Goal: Information Seeking & Learning: Learn about a topic

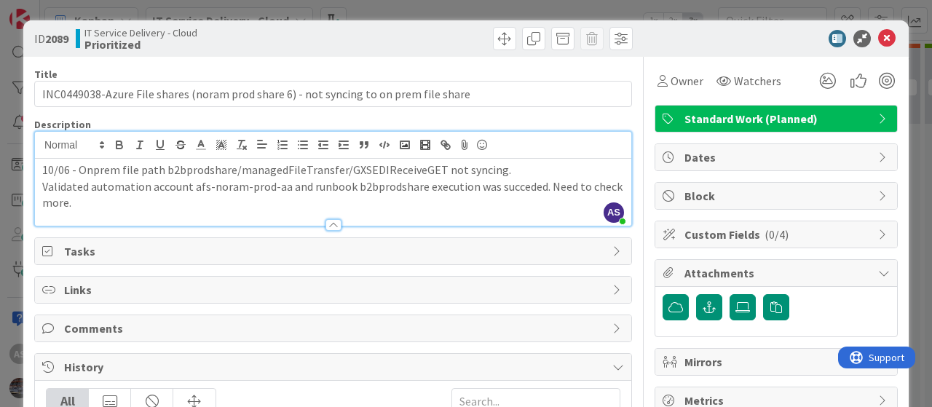
drag, startPoint x: 111, startPoint y: 205, endPoint x: 20, endPoint y: 162, distance: 100.6
click at [20, 162] on div "ID 2089 IT Service Delivery - Cloud Prioritized Title 85 / 128 INC0449038-Azure…" at bounding box center [466, 203] width 932 height 407
click at [186, 188] on p "Validated automation account afs-noram-prod-aa and runbook b2bprodshare executi…" at bounding box center [333, 194] width 582 height 33
drag, startPoint x: 432, startPoint y: 168, endPoint x: 339, endPoint y: 167, distance: 92.4
click at [339, 167] on p "10/06 - Onprem file path b2bprodshare/managedFileTransfer/GXSEDIReceiveGET not …" at bounding box center [333, 170] width 582 height 17
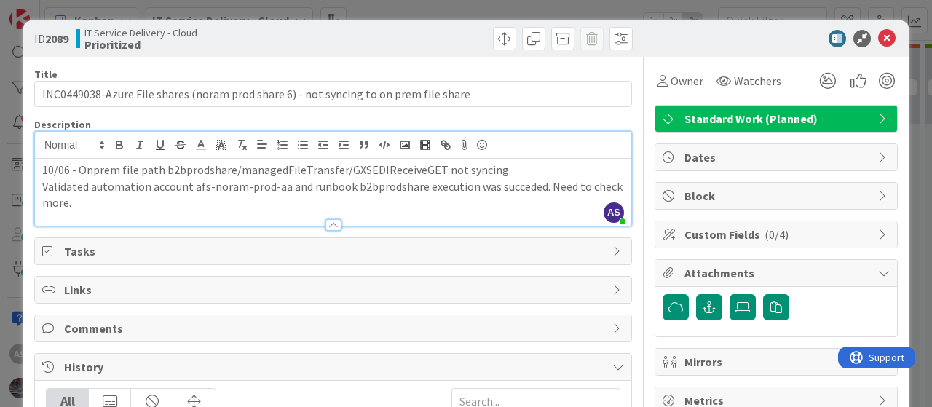
click at [419, 194] on p "Validated automation account afs-noram-prod-aa and runbook b2bprodshare executi…" at bounding box center [333, 194] width 582 height 33
drag, startPoint x: 103, startPoint y: 207, endPoint x: 6, endPoint y: 161, distance: 107.4
click at [6, 161] on div "ID 2089 IT Service Delivery - Cloud Prioritized Title 85 / 128 INC0449038-Azure…" at bounding box center [466, 203] width 932 height 407
click at [233, 200] on p "Validated automation account afs-noram-prod-aa and runbook b2bprodshare executi…" at bounding box center [333, 194] width 582 height 33
click at [138, 210] on div at bounding box center [333, 217] width 596 height 15
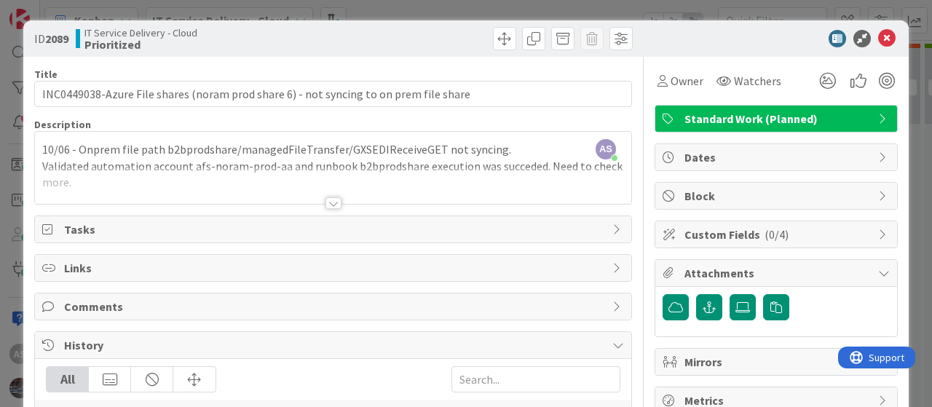
click at [127, 178] on div at bounding box center [333, 185] width 596 height 37
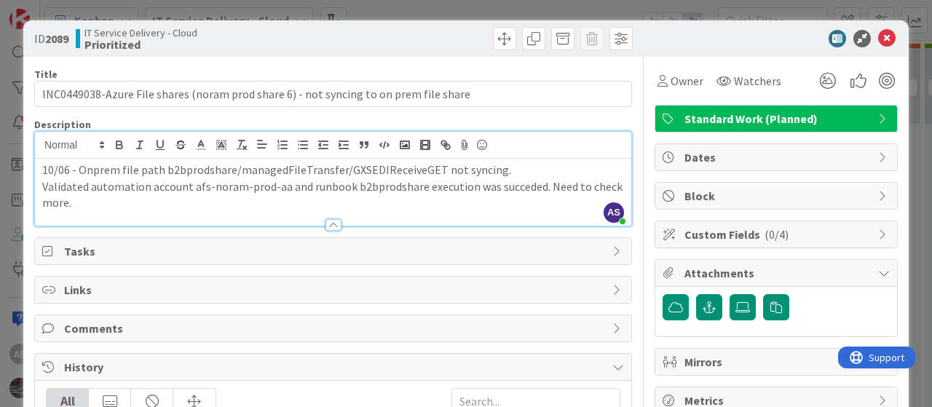
drag, startPoint x: 100, startPoint y: 205, endPoint x: 7, endPoint y: 161, distance: 103.5
click at [7, 161] on div "ID 2089 IT Service Delivery - Cloud Prioritized Title 85 / 128 INC0449038-Azure…" at bounding box center [466, 203] width 932 height 407
click at [151, 205] on p "Validated automation account afs-noram-prod-aa and runbook b2bprodshare executi…" at bounding box center [333, 194] width 582 height 33
drag, startPoint x: 151, startPoint y: 205, endPoint x: 0, endPoint y: 169, distance: 155.7
click at [0, 169] on div "ID 2089 IT Service Delivery - Cloud Prioritized Title 85 / 128 INC0449038-Azure…" at bounding box center [466, 203] width 932 height 407
